Goal: Transaction & Acquisition: Book appointment/travel/reservation

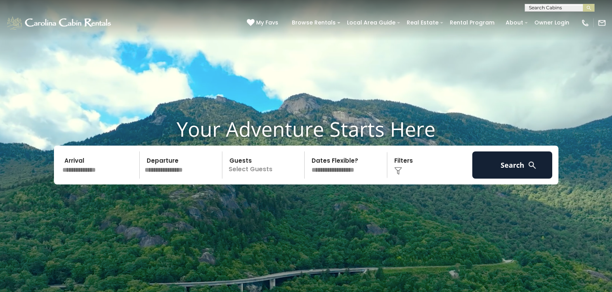
click at [74, 160] on input "text" at bounding box center [100, 164] width 80 height 27
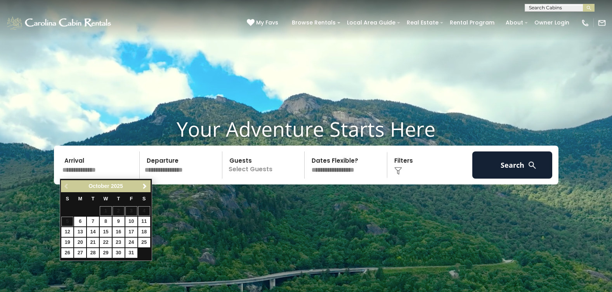
click at [65, 184] on div "Previous Next [DATE]" at bounding box center [105, 186] width 89 height 12
click at [143, 184] on span "Next" at bounding box center [145, 186] width 6 height 6
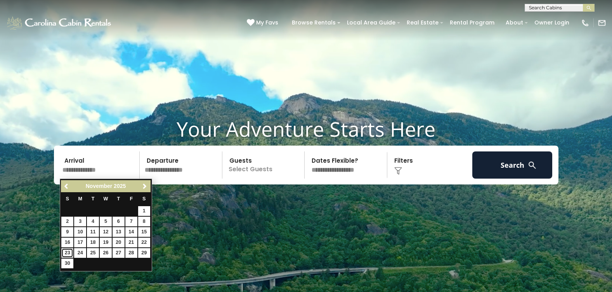
click at [66, 252] on link "23" at bounding box center [67, 253] width 12 height 10
type input "********"
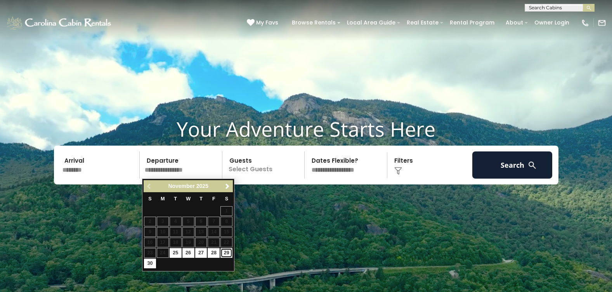
click at [226, 253] on link "29" at bounding box center [227, 253] width 12 height 10
type input "********"
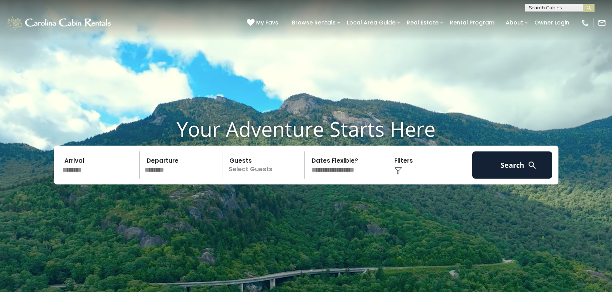
click at [236, 159] on p "Select Guests" at bounding box center [265, 164] width 80 height 27
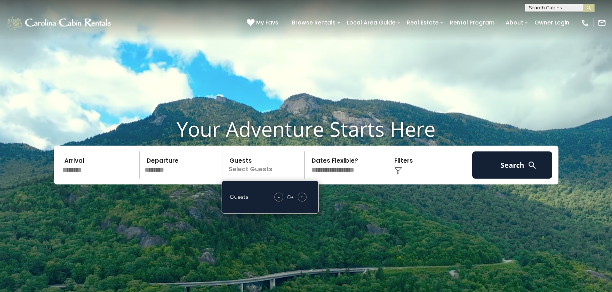
click at [303, 197] on span "+" at bounding box center [302, 197] width 3 height 8
click at [404, 160] on div "Click to Choose" at bounding box center [430, 164] width 80 height 27
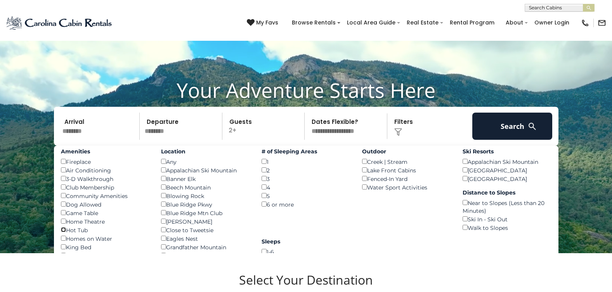
scroll to position [78, 0]
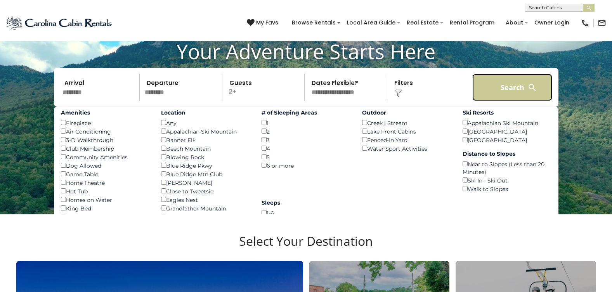
click at [511, 87] on button "Search" at bounding box center [513, 87] width 80 height 27
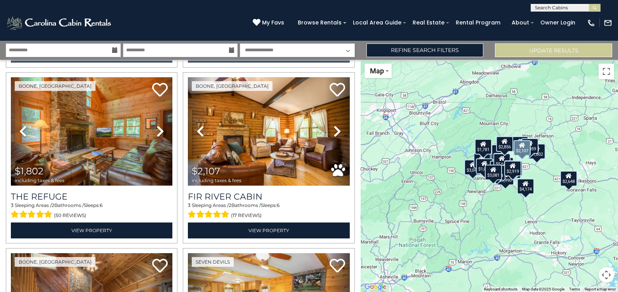
scroll to position [2263, 0]
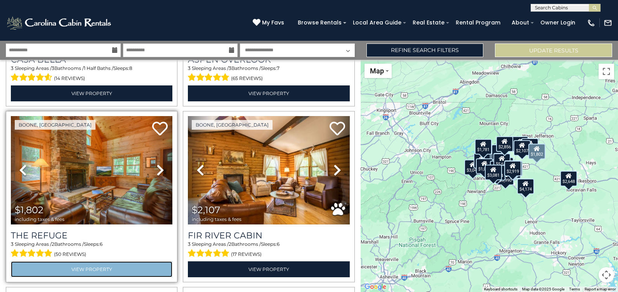
click at [76, 261] on link "View Property" at bounding box center [92, 269] width 162 height 16
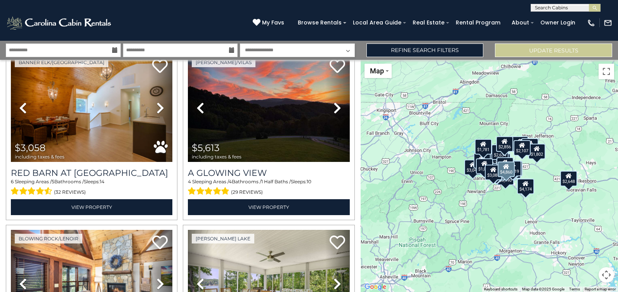
scroll to position [350, 0]
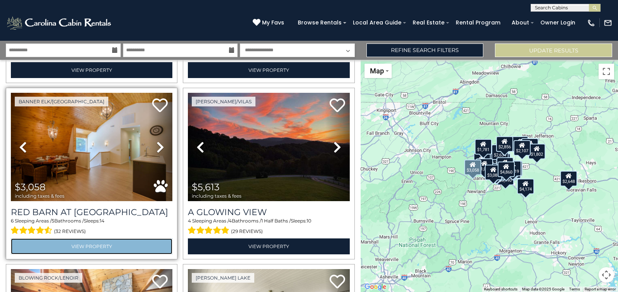
click at [81, 242] on link "View Property" at bounding box center [92, 246] width 162 height 16
